Goal: Information Seeking & Learning: Learn about a topic

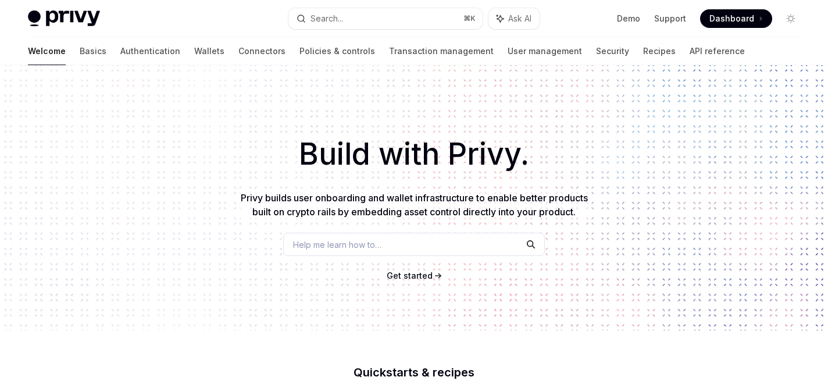
click at [380, 242] on span "Help me learn how to…" at bounding box center [337, 244] width 88 height 12
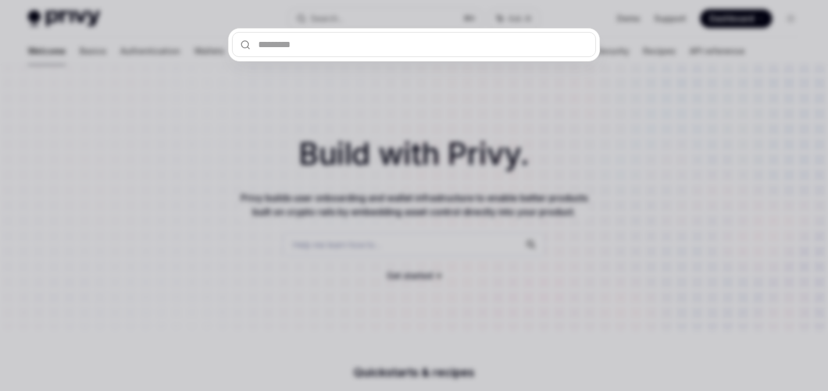
type input "*"
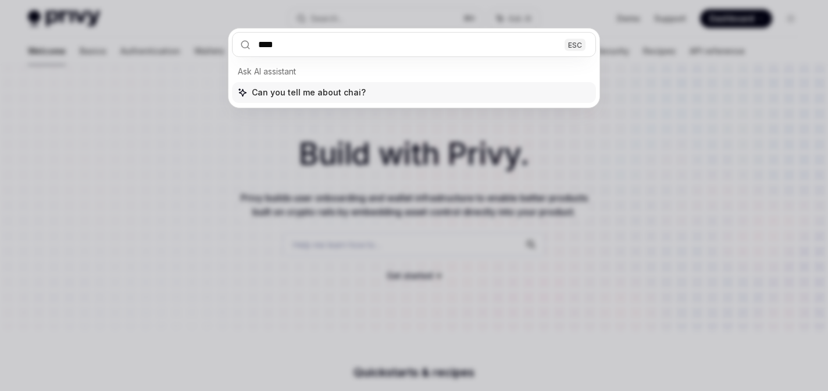
type input "*****"
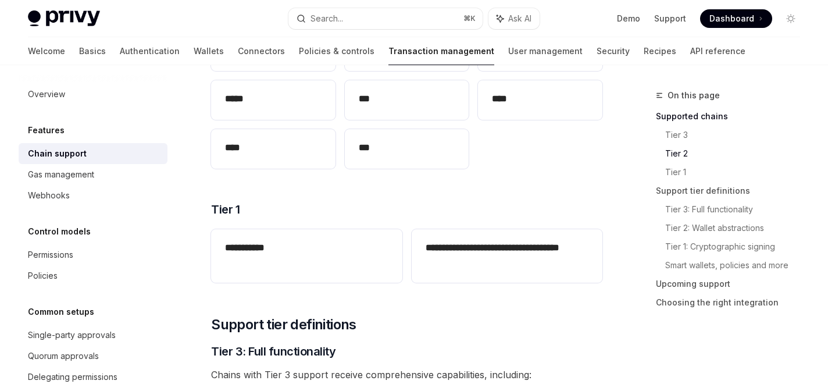
scroll to position [369, 0]
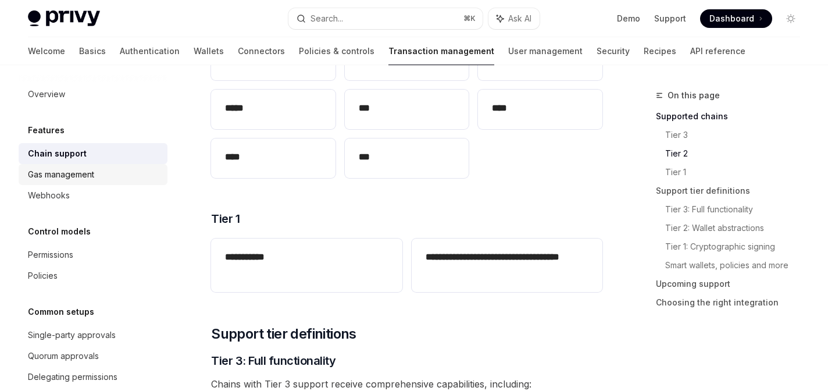
click at [70, 180] on div "Gas management" at bounding box center [61, 174] width 66 height 14
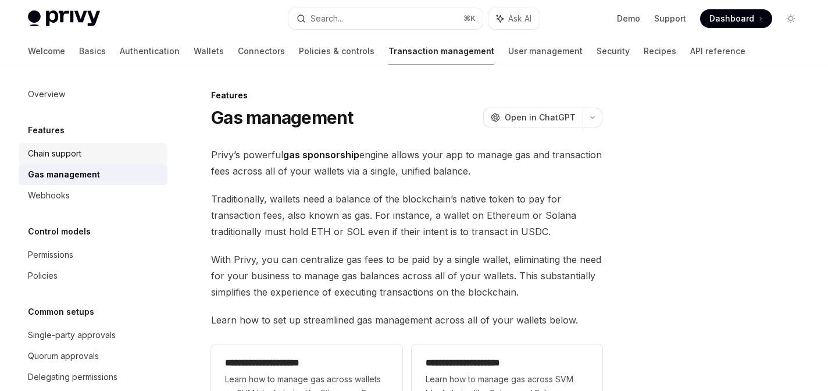
click at [84, 156] on div "Chain support" at bounding box center [94, 153] width 133 height 14
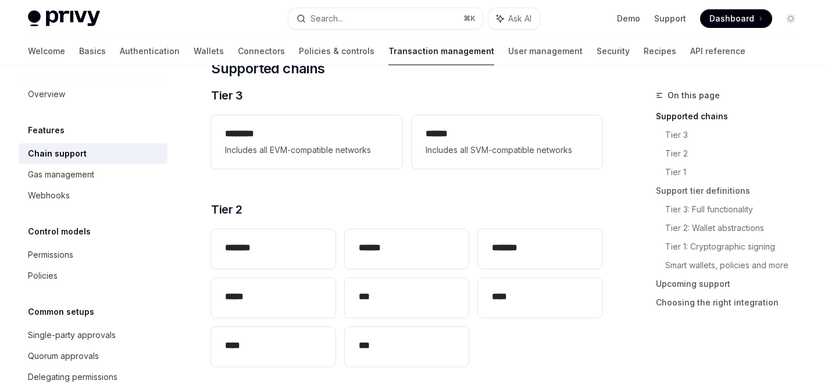
scroll to position [171, 0]
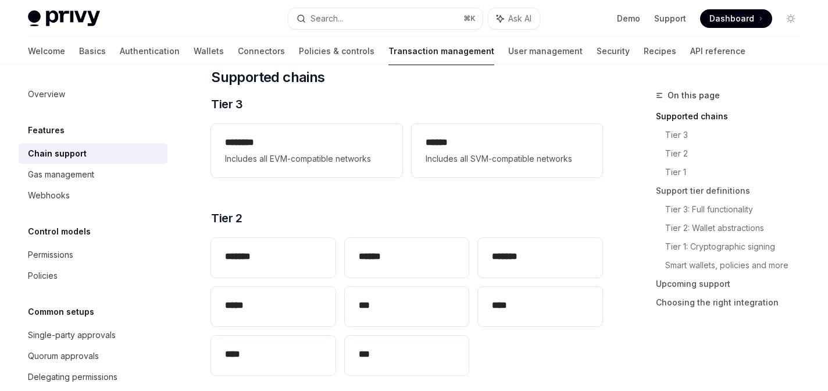
click at [91, 18] on img at bounding box center [64, 18] width 72 height 16
type textarea "*"
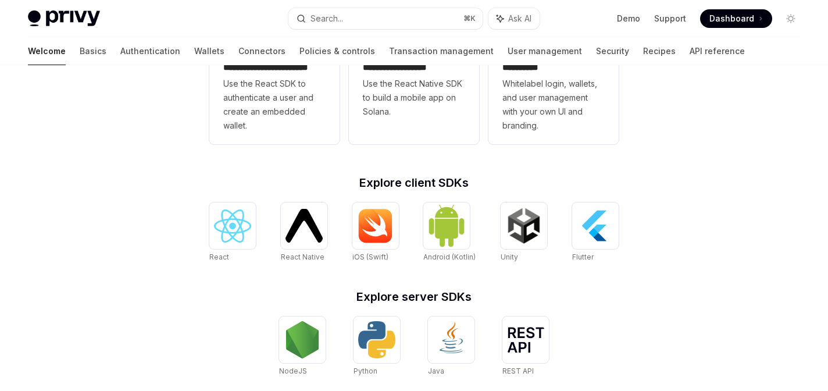
scroll to position [418, 0]
